Goal: Transaction & Acquisition: Purchase product/service

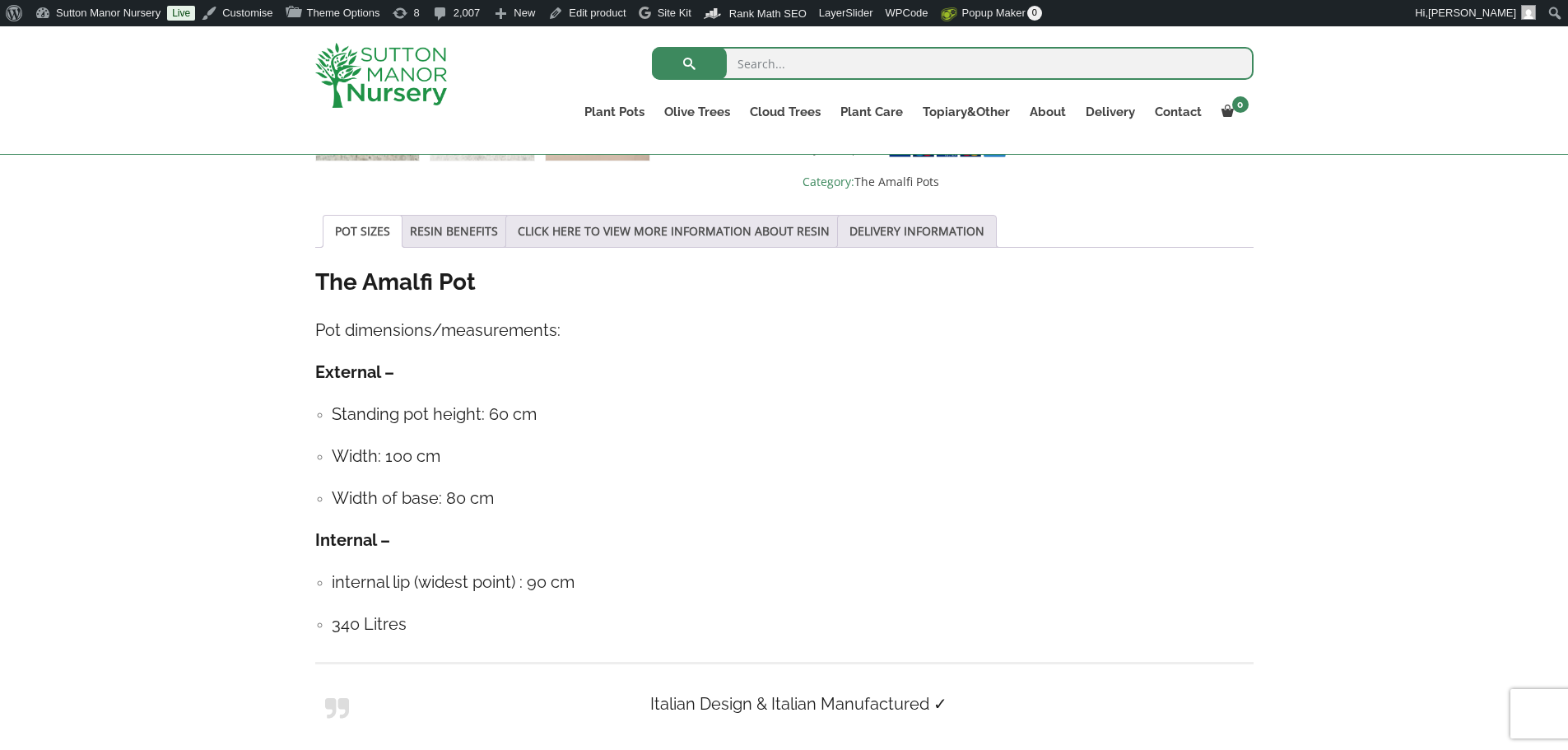
click at [778, 59] on input "search" at bounding box center [953, 64] width 602 height 33
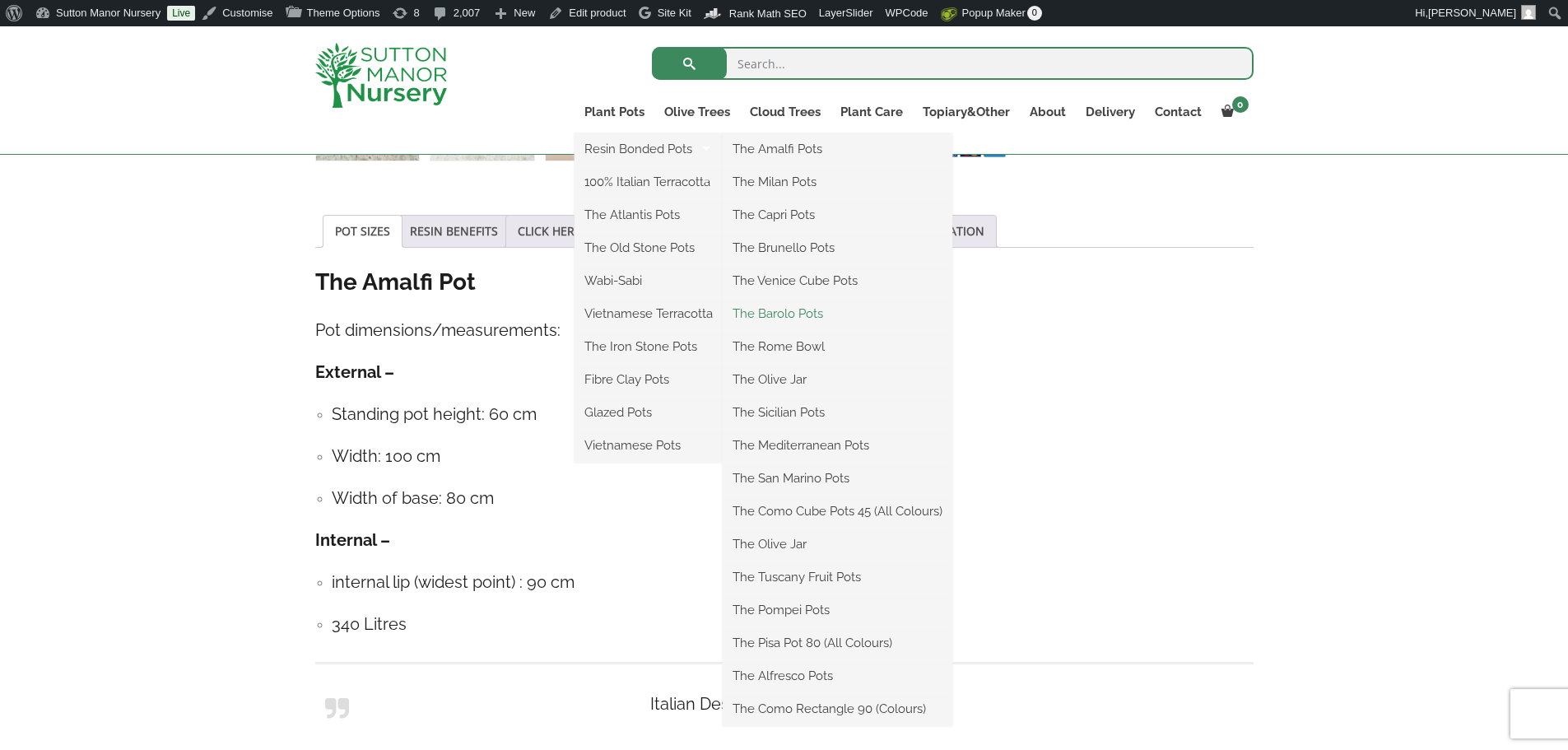
click at [798, 313] on link "The Barolo Pots" at bounding box center [837, 314] width 230 height 25
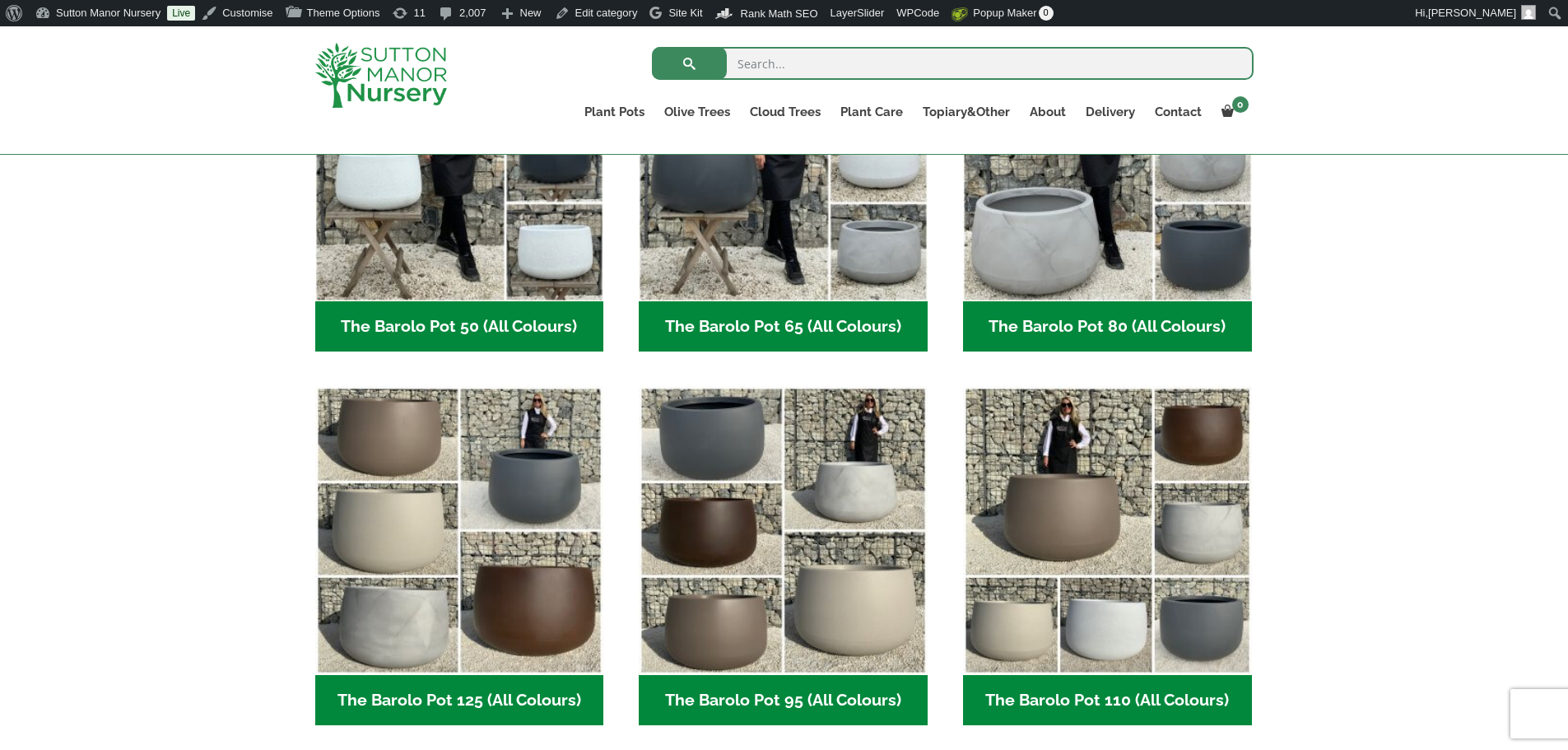
scroll to position [577, 0]
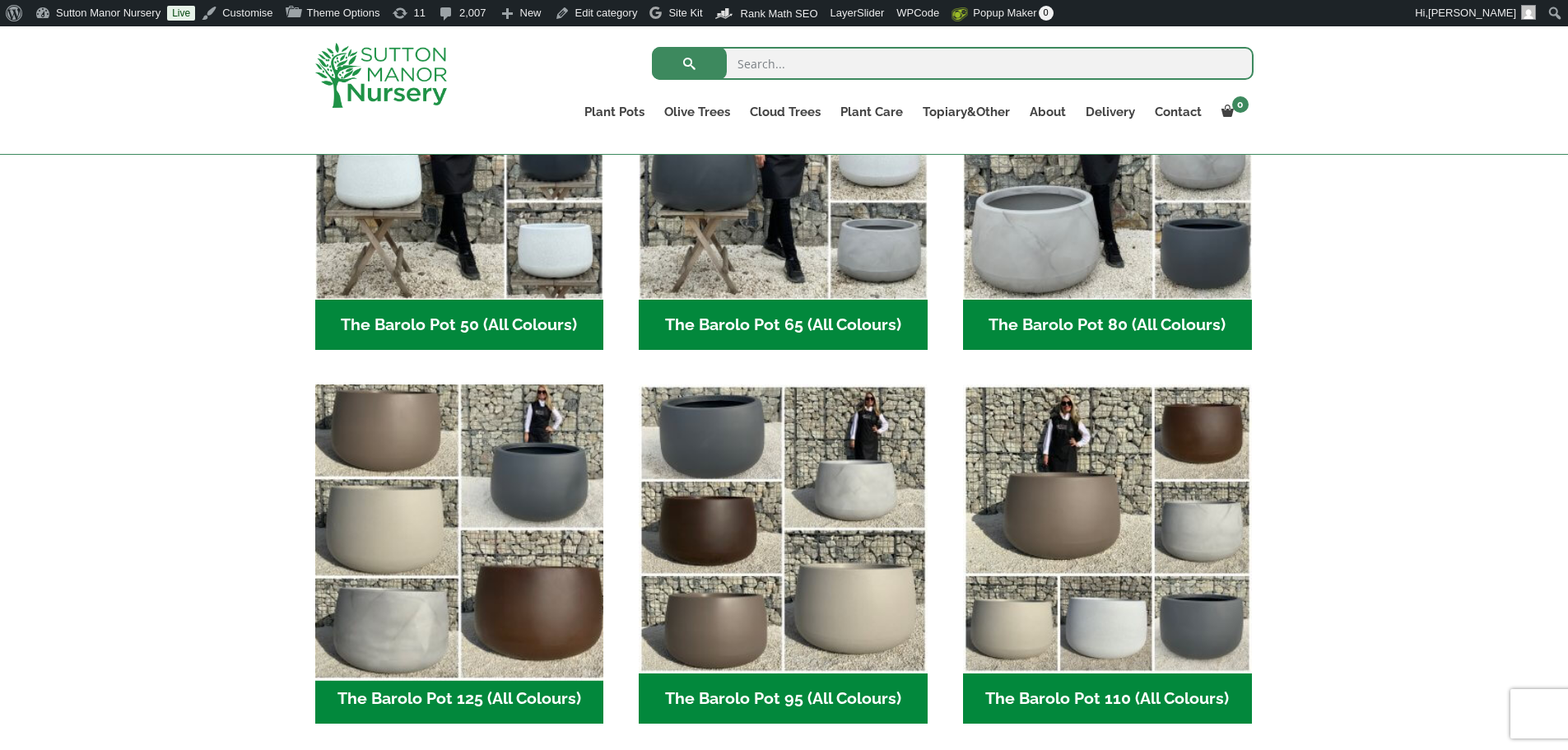
click at [552, 495] on img "Visit product category The Barolo Pot 125 (All Colours)" at bounding box center [459, 529] width 303 height 303
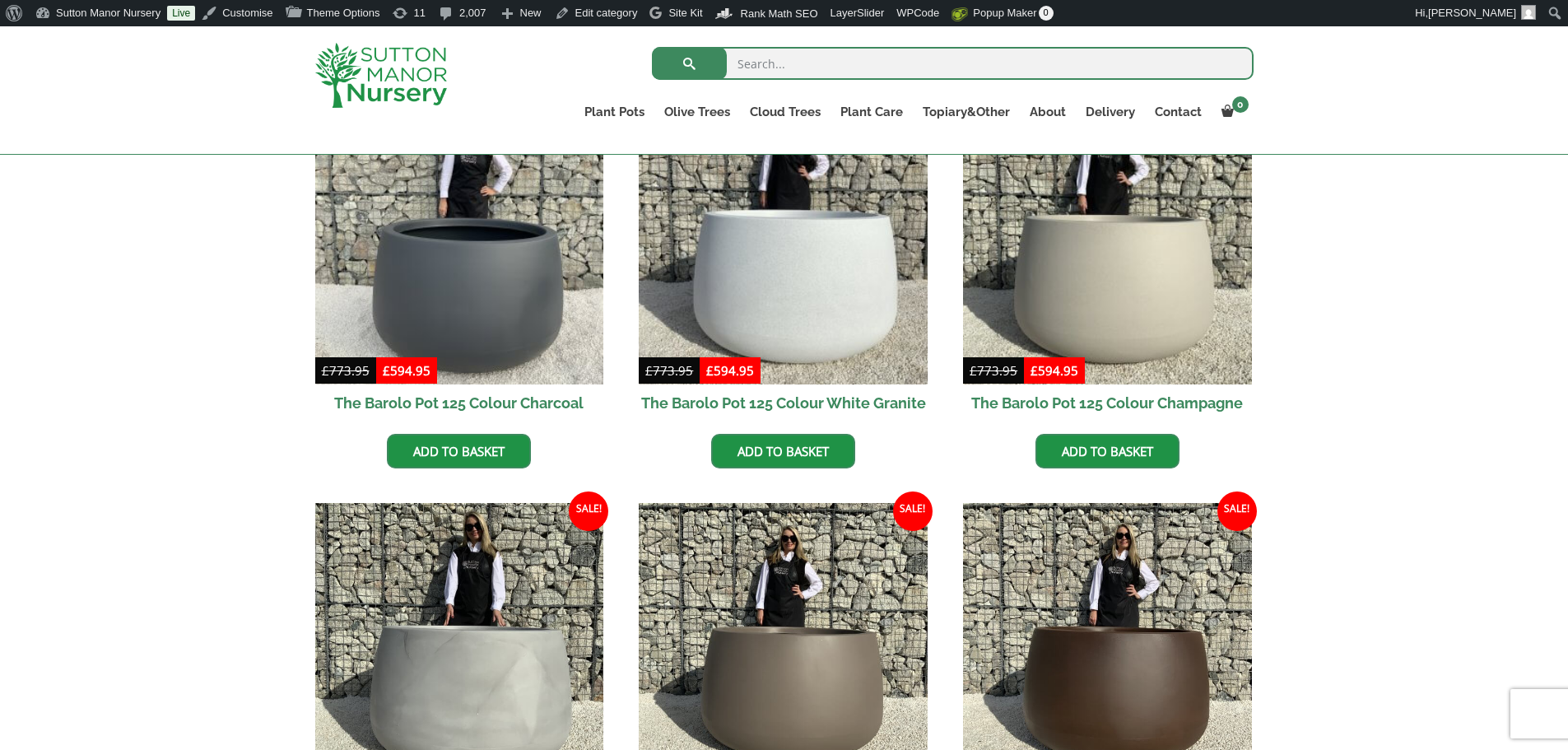
scroll to position [494, 0]
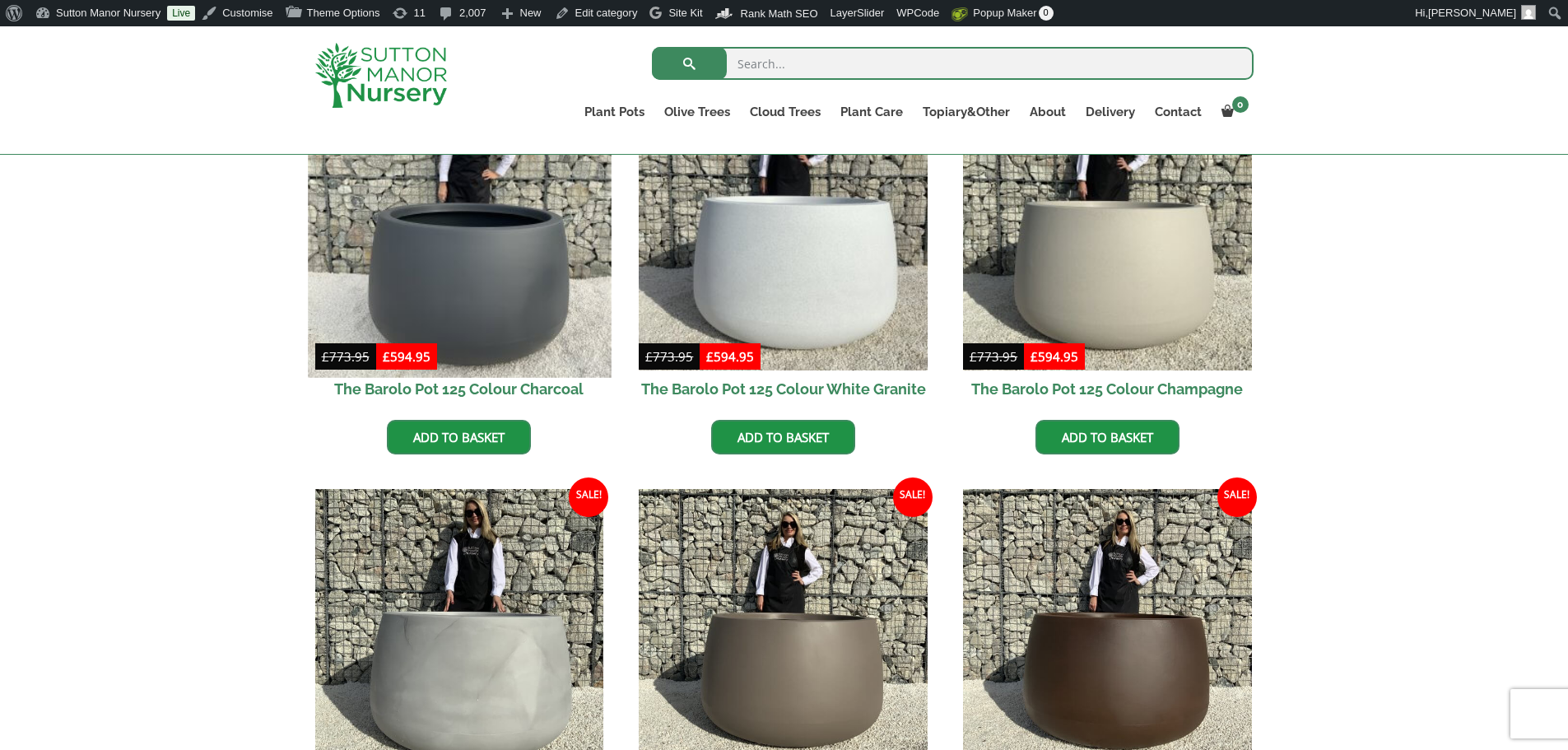
click at [485, 290] on img at bounding box center [459, 225] width 303 height 303
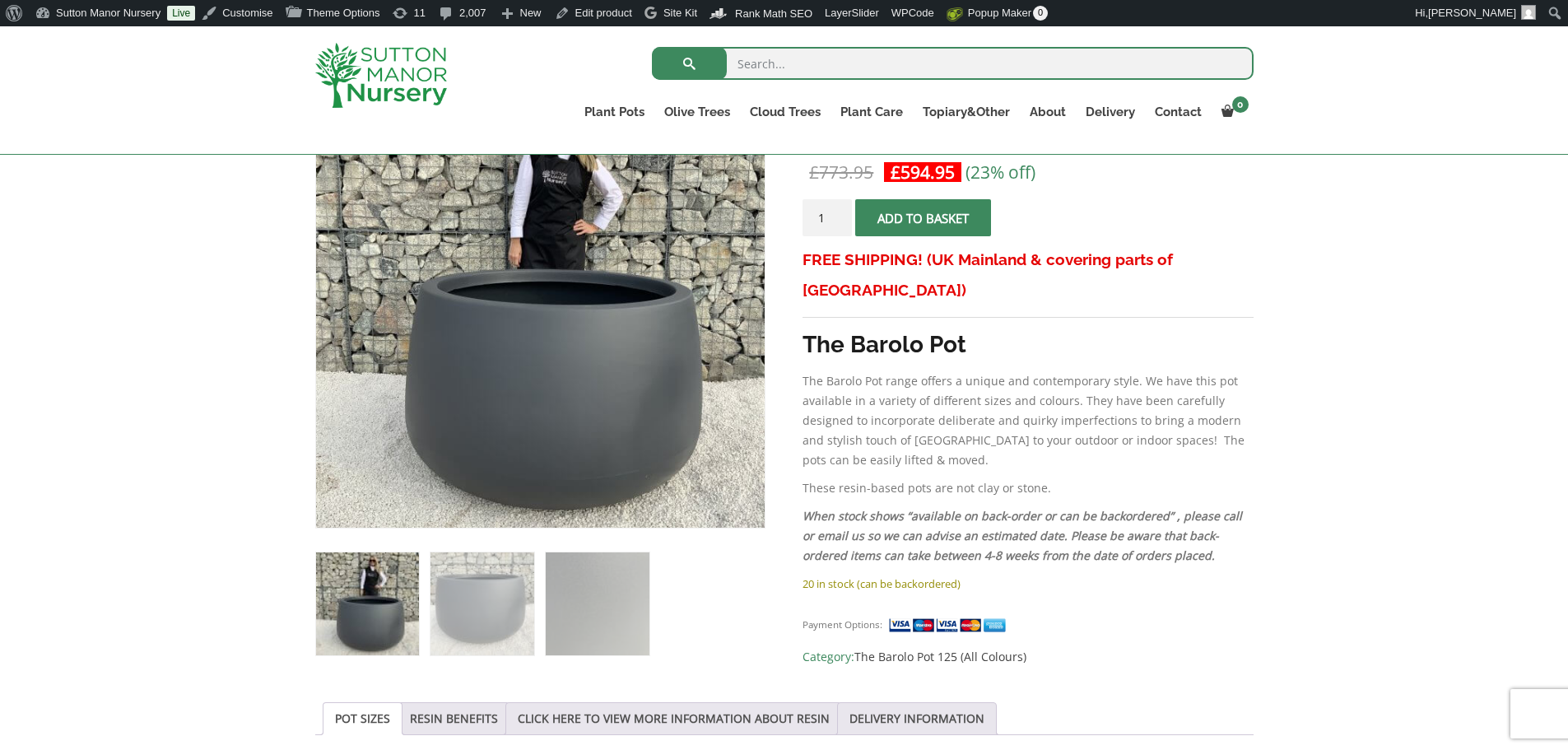
scroll to position [330, 0]
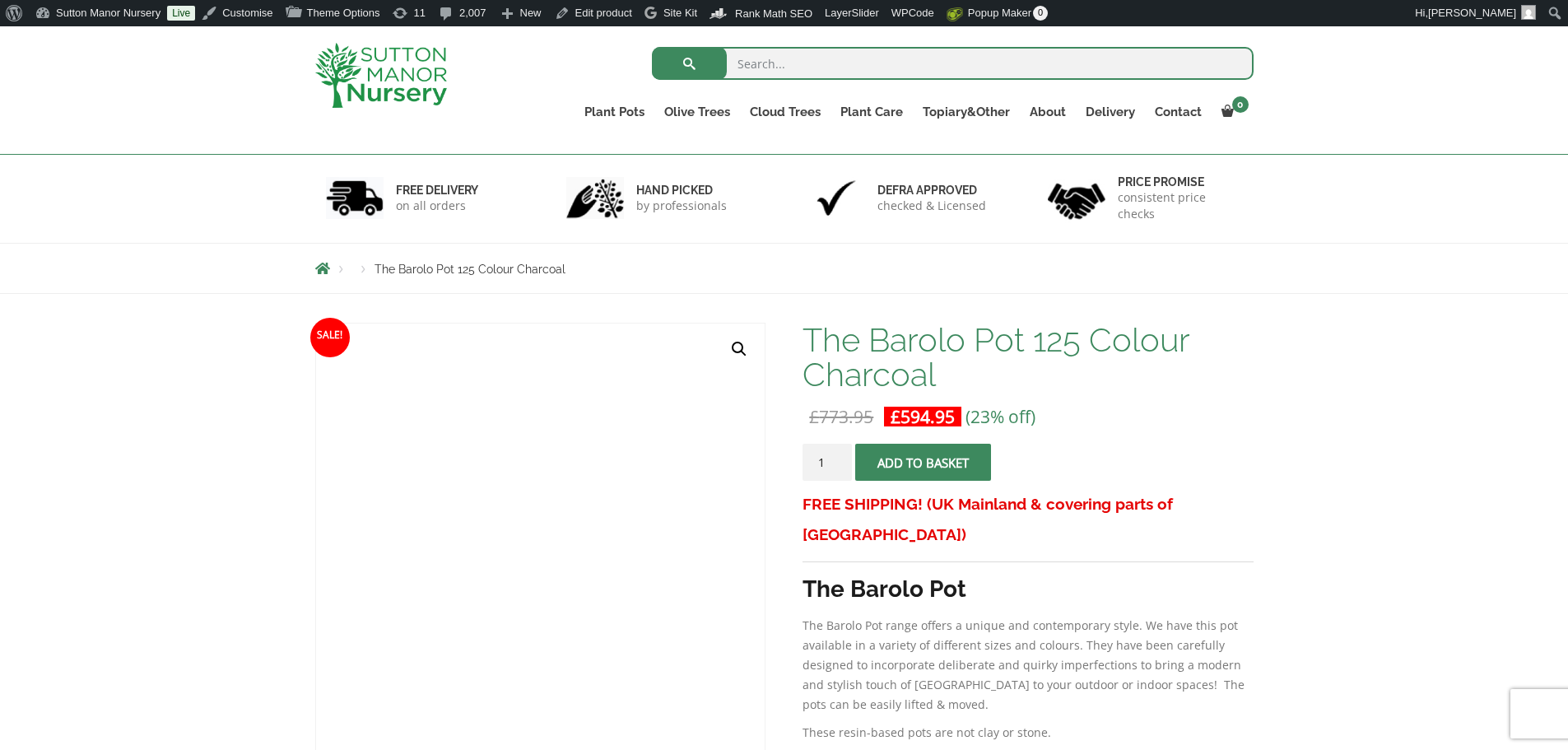
scroll to position [247, 0]
